Goal: Navigation & Orientation: Find specific page/section

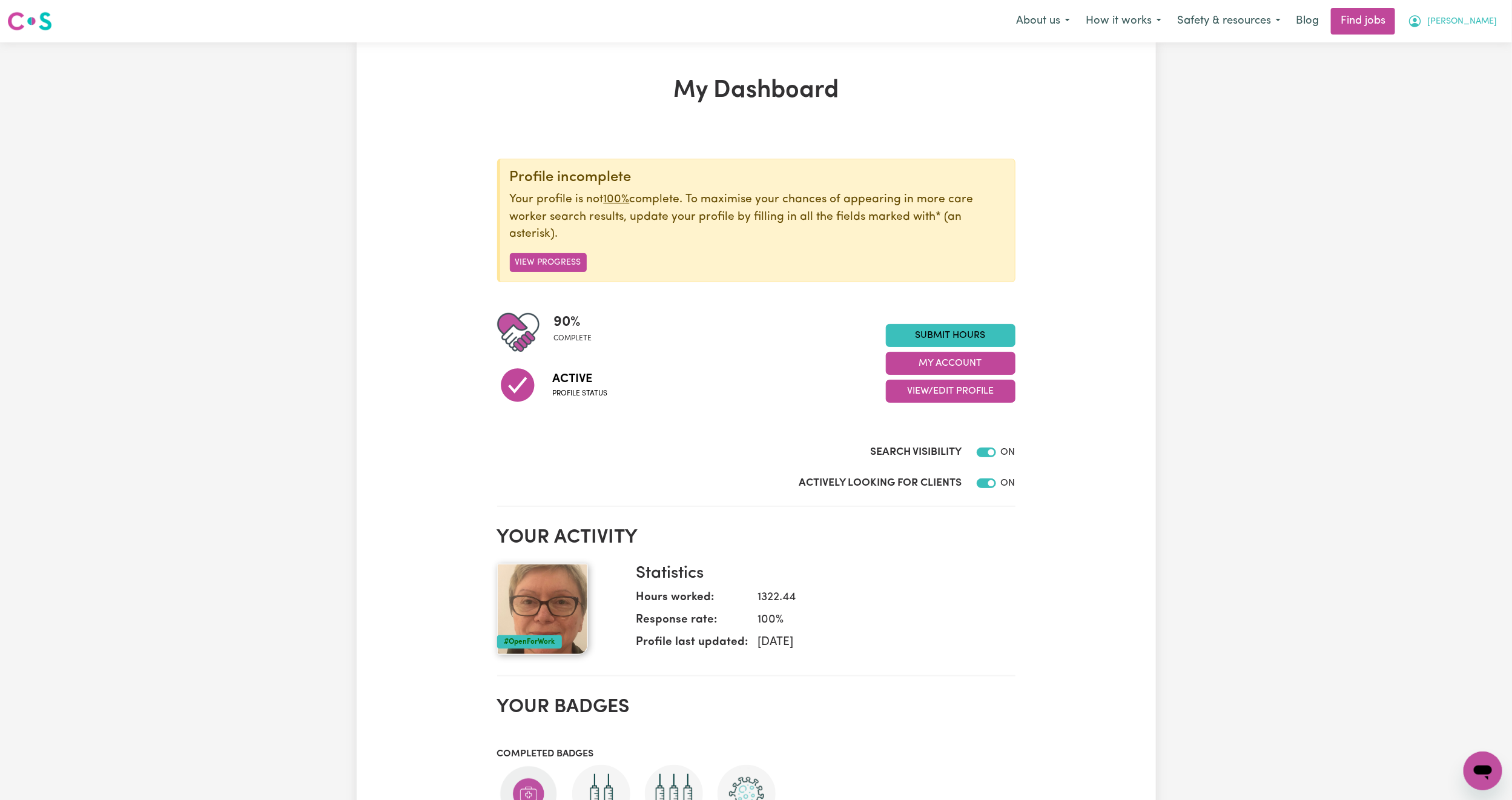
click at [1486, 22] on span "[PERSON_NAME]" at bounding box center [1462, 22] width 70 height 13
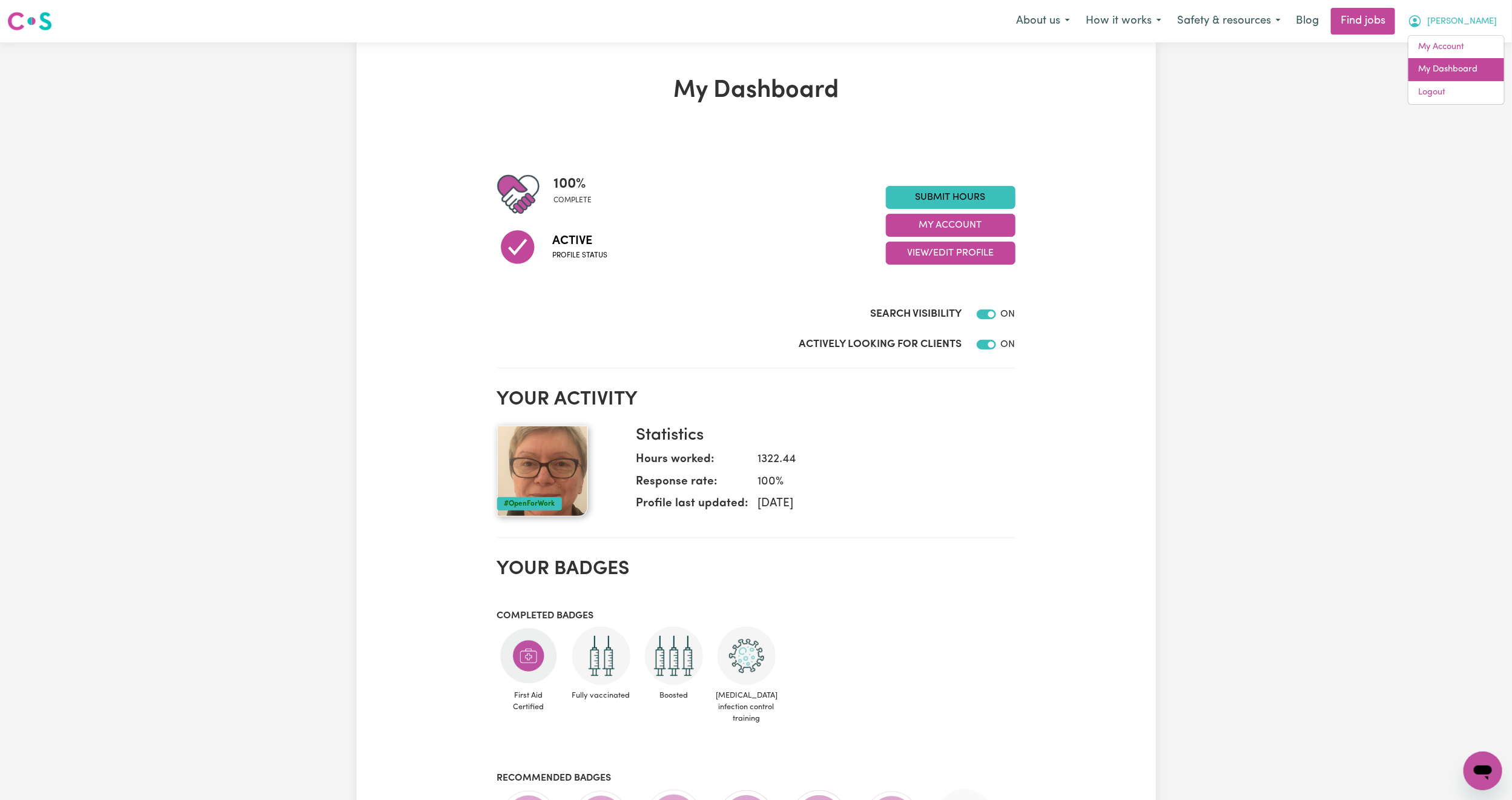
click at [1467, 68] on link "My Dashboard" at bounding box center [1456, 69] width 96 height 23
click at [1468, 49] on link "My Account" at bounding box center [1456, 47] width 96 height 23
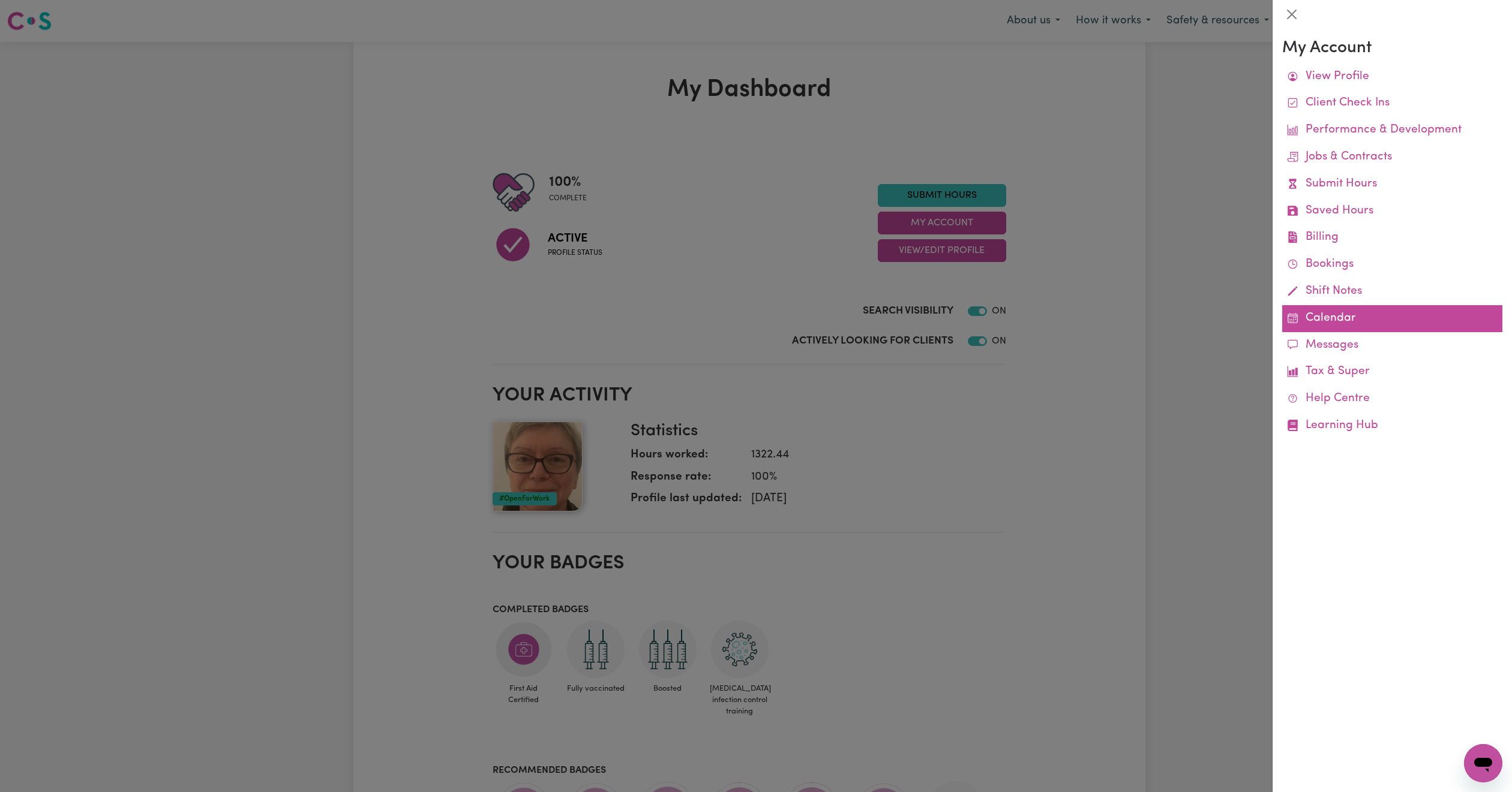
click at [1375, 321] on link "Calendar" at bounding box center [1392, 319] width 221 height 27
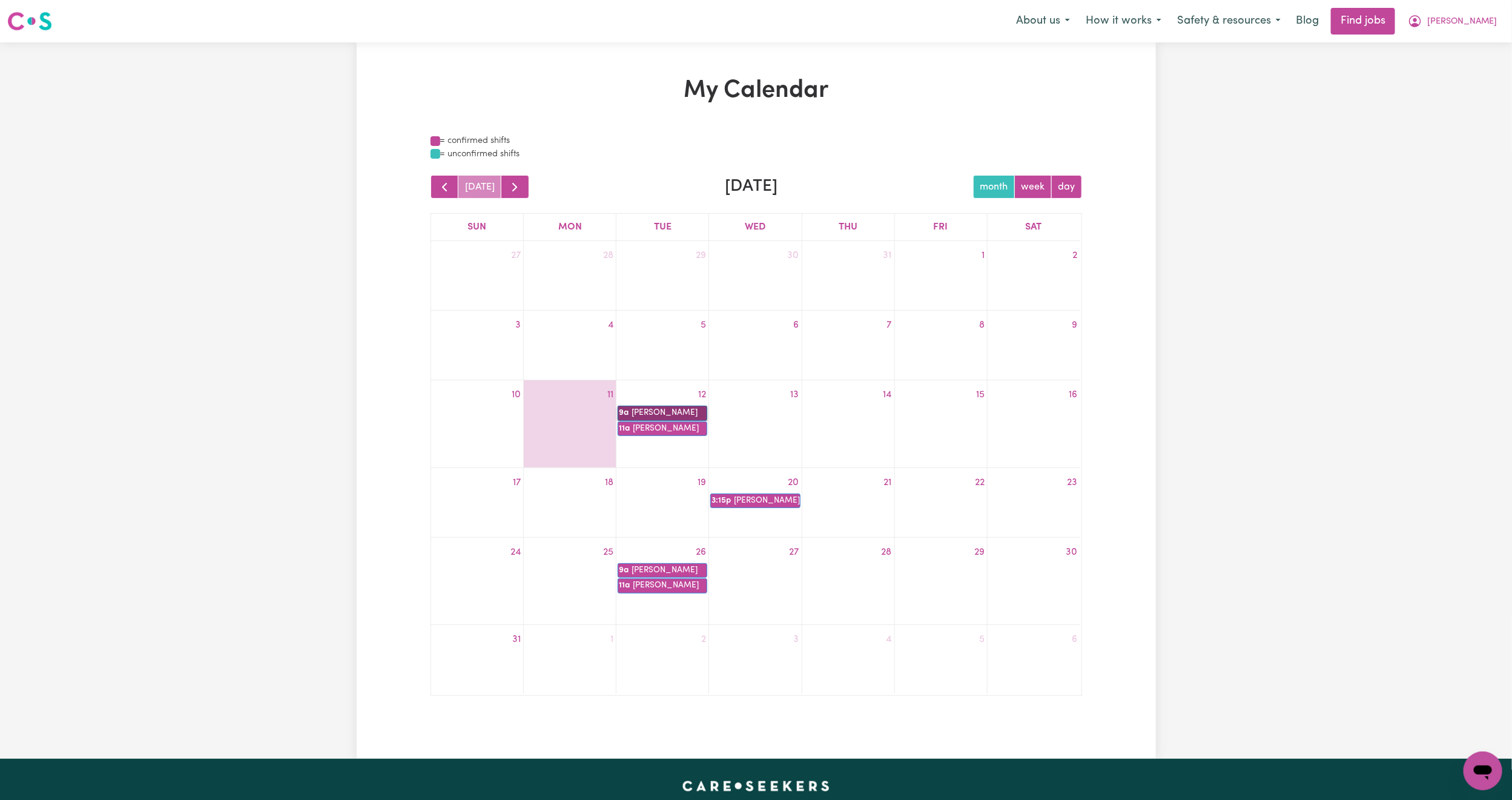
click at [683, 413] on link "9a [PERSON_NAME]" at bounding box center [663, 413] width 90 height 15
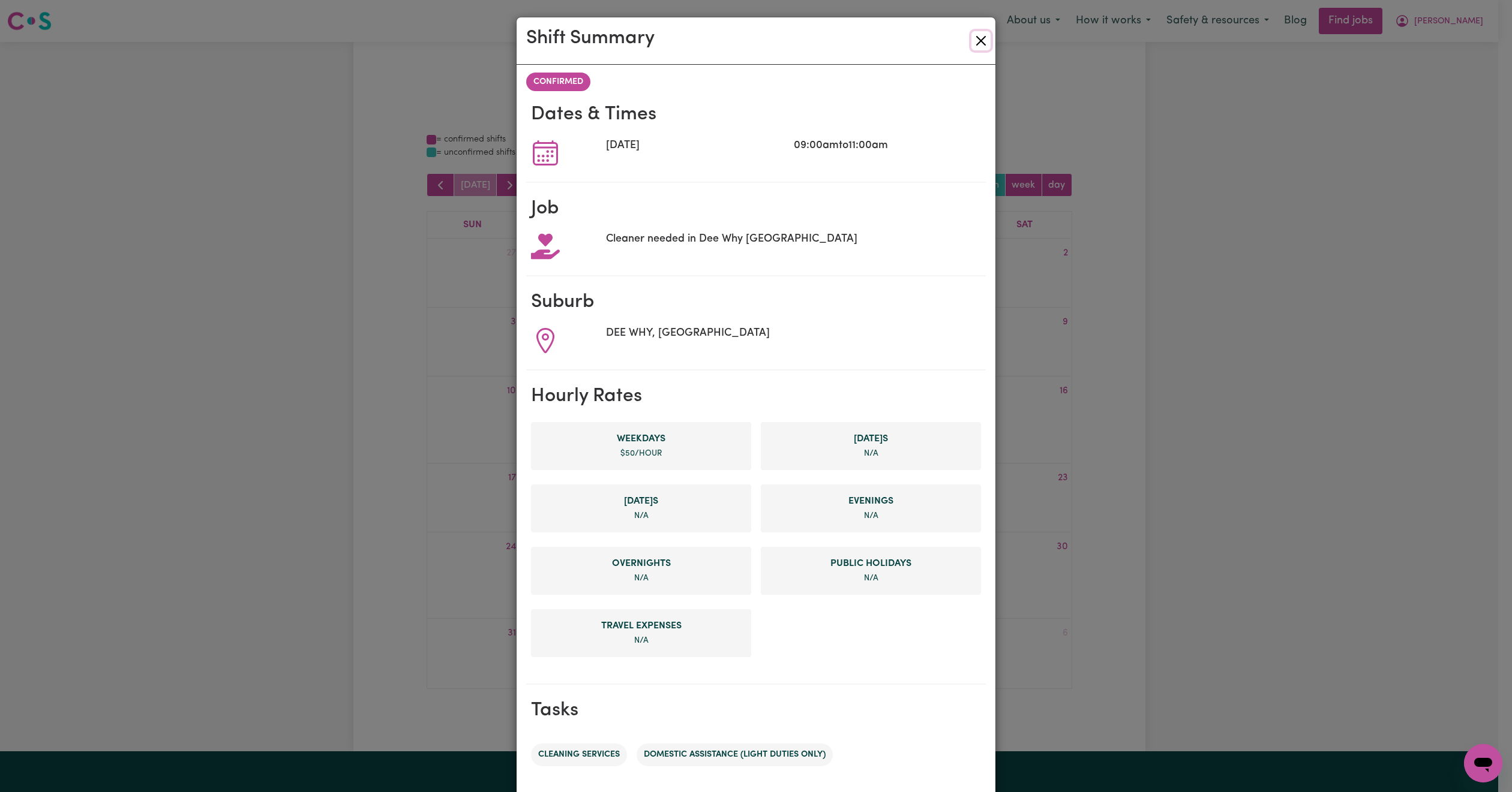
click at [975, 38] on button "Close" at bounding box center [981, 40] width 19 height 19
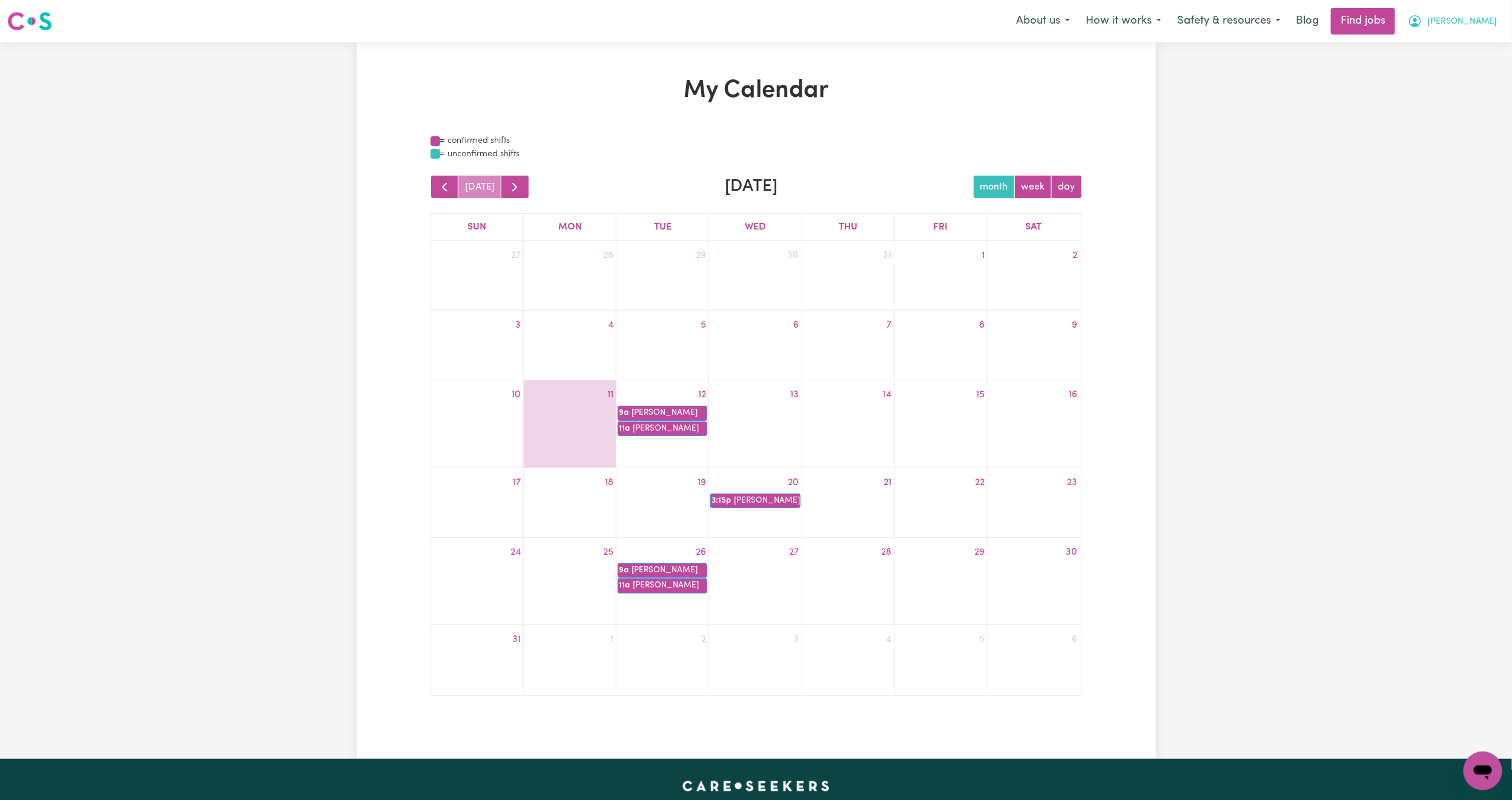
click at [1487, 13] on button "[PERSON_NAME]" at bounding box center [1452, 21] width 105 height 25
click at [1457, 64] on link "My Dashboard" at bounding box center [1456, 69] width 96 height 23
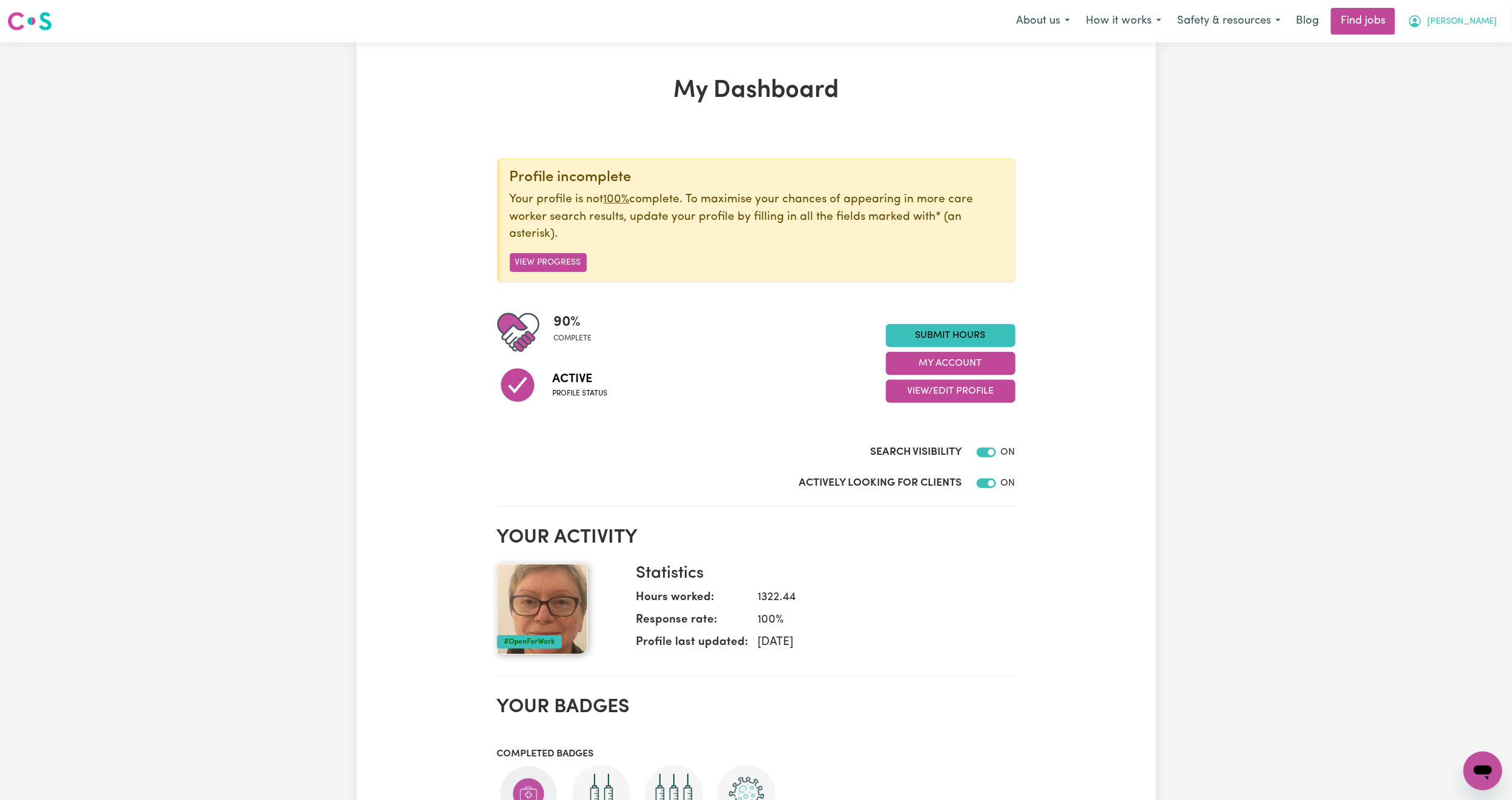
click at [1473, 29] on button "[PERSON_NAME]" at bounding box center [1452, 21] width 105 height 25
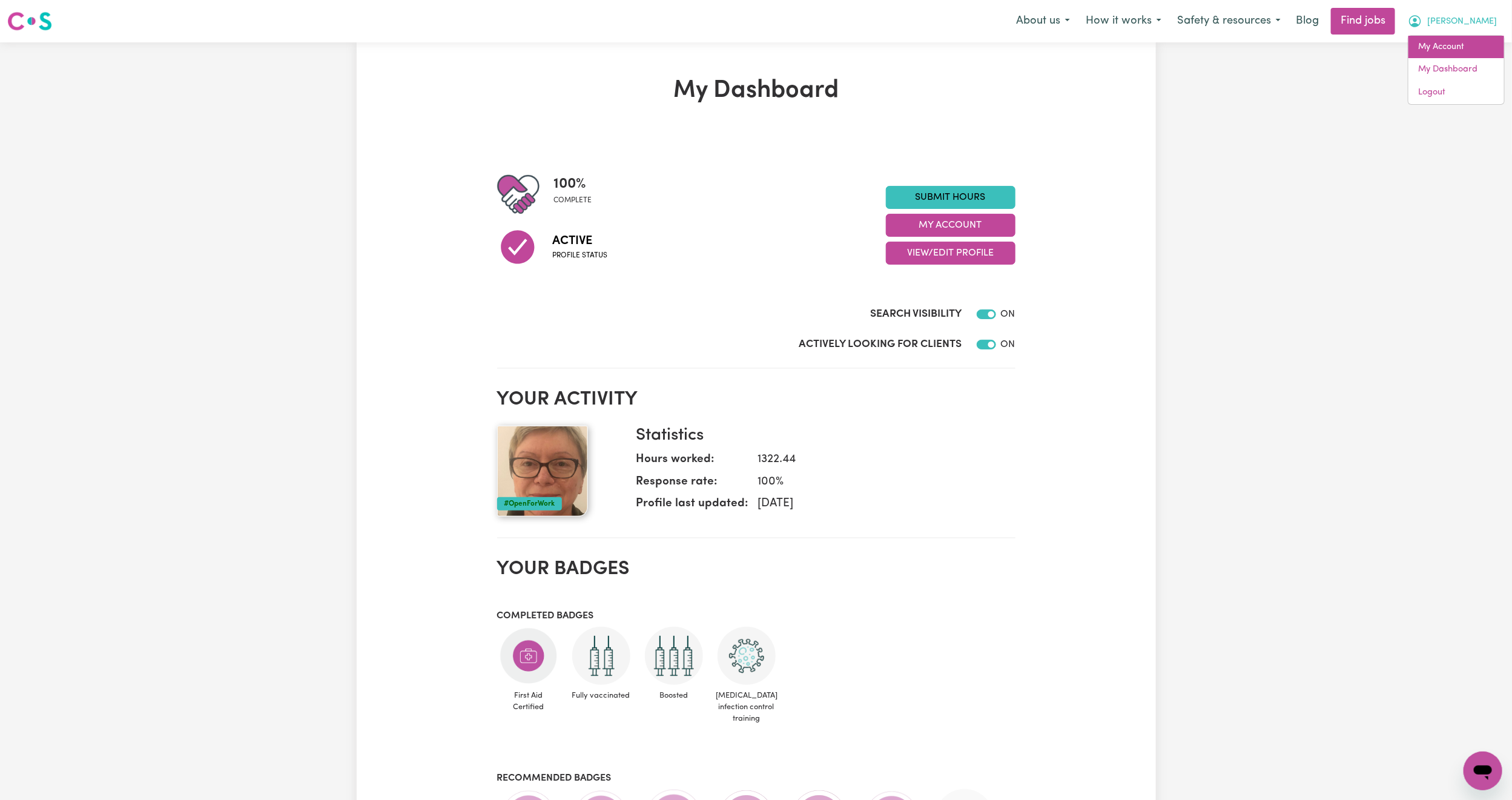
click at [1461, 46] on link "My Account" at bounding box center [1456, 47] width 96 height 23
